Goal: Navigation & Orientation: Locate item on page

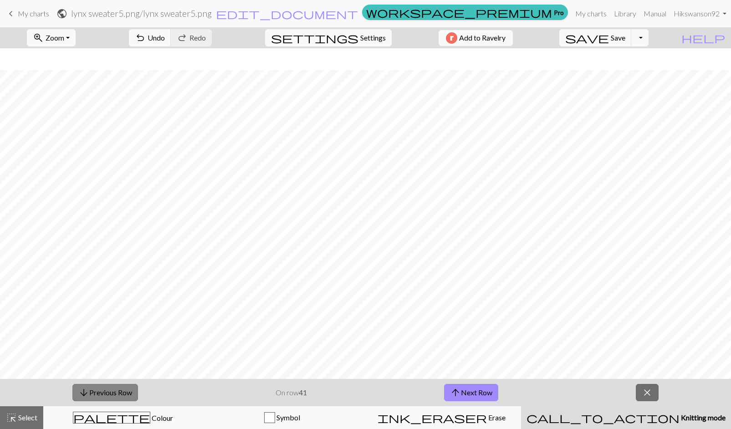
scroll to position [22, 0]
click at [107, 388] on button "arrow_downward Previous Row" at bounding box center [105, 392] width 66 height 17
click at [106, 394] on button "arrow_downward Previous Row" at bounding box center [105, 392] width 66 height 17
click at [110, 390] on button "arrow_downward Previous Row" at bounding box center [105, 392] width 66 height 17
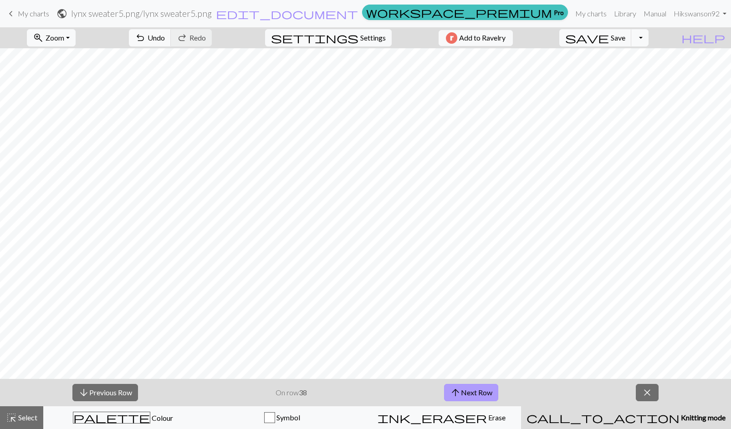
click at [488, 395] on button "arrow_upward Next Row" at bounding box center [471, 392] width 54 height 17
click at [479, 391] on button "arrow_upward Next Row" at bounding box center [471, 392] width 54 height 17
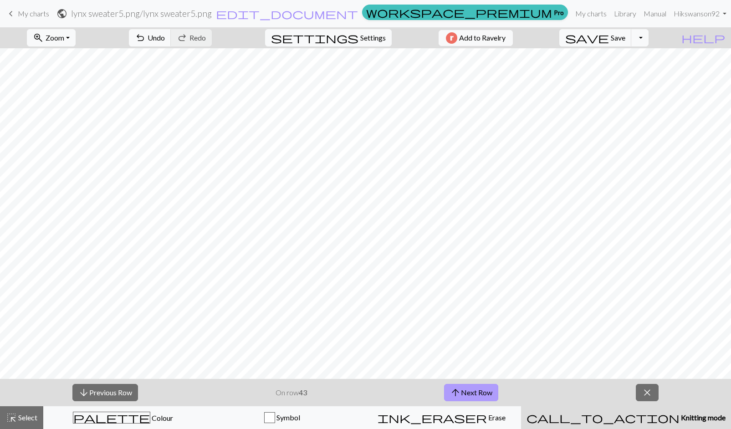
click at [476, 389] on button "arrow_upward Next Row" at bounding box center [471, 392] width 54 height 17
click at [83, 387] on span "arrow_downward" at bounding box center [83, 392] width 11 height 13
